Goal: Navigation & Orientation: Find specific page/section

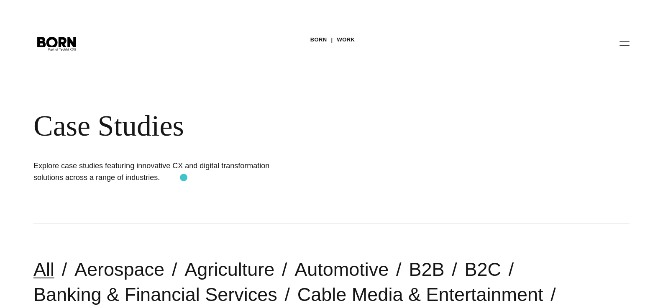
scroll to position [0, 0]
click at [322, 46] on div "BORN Work Case Studies Explore case studies featuring innovative CX and digital…" at bounding box center [331, 111] width 663 height 223
click at [321, 43] on link "BORN" at bounding box center [318, 39] width 17 height 13
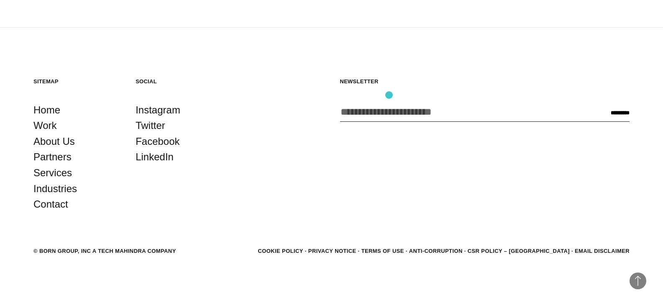
scroll to position [2270, 0]
click at [45, 210] on link "Contact" at bounding box center [50, 204] width 35 height 16
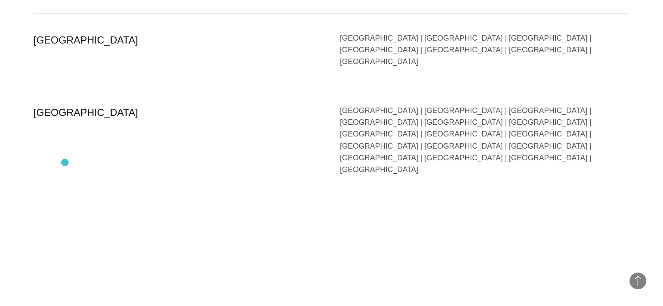
scroll to position [2115, 0]
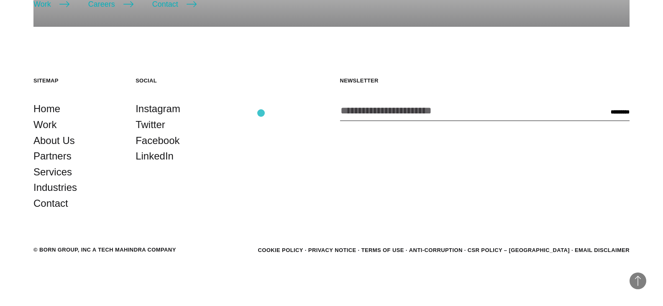
scroll to position [279, 0]
